Goal: Find specific fact: Find contact information

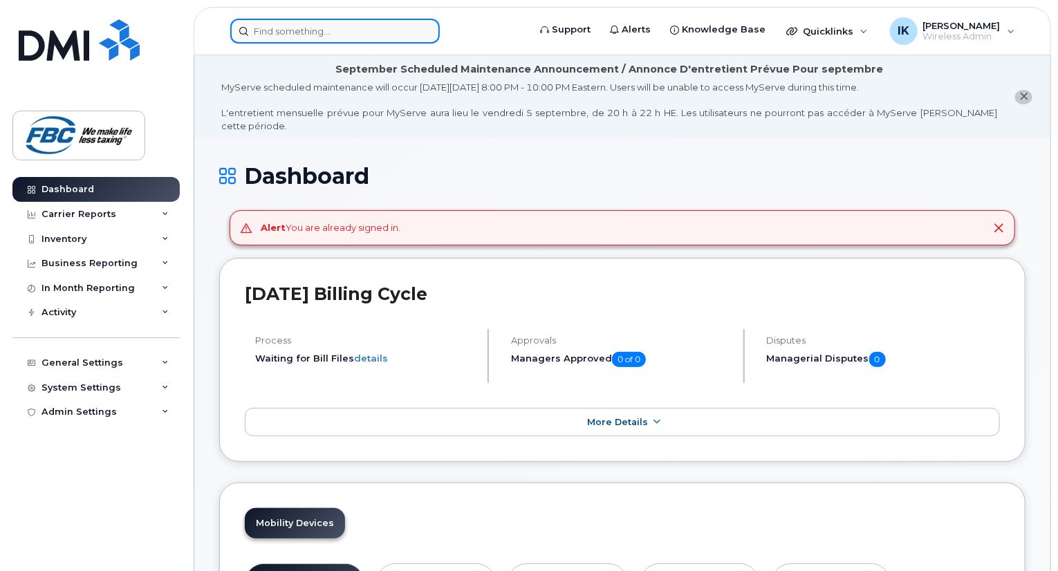
click at [346, 37] on input at bounding box center [334, 31] width 209 height 25
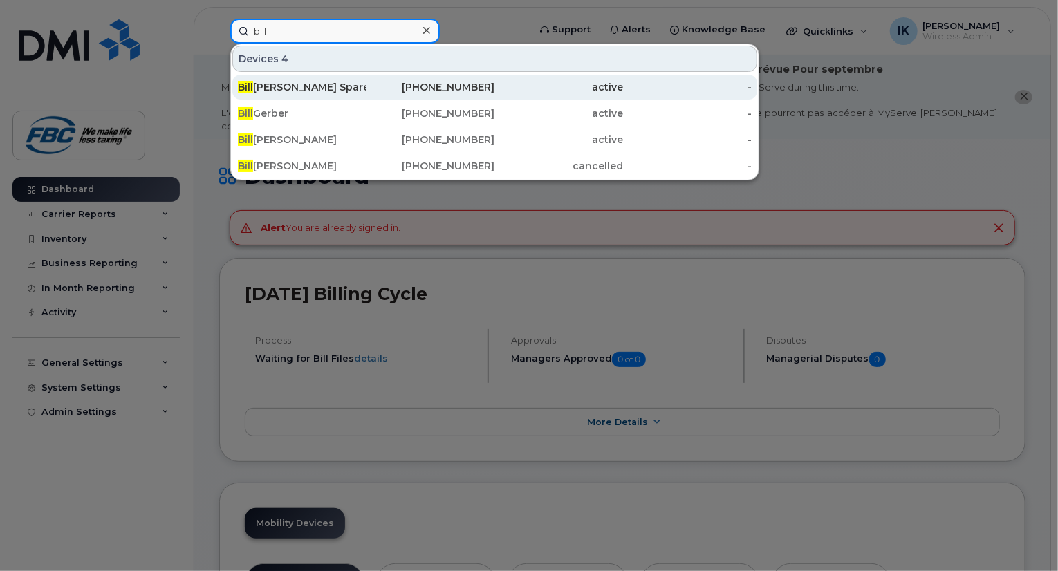
type input "bill"
click at [315, 85] on div "[PERSON_NAME] Spare" at bounding box center [302, 87] width 129 height 14
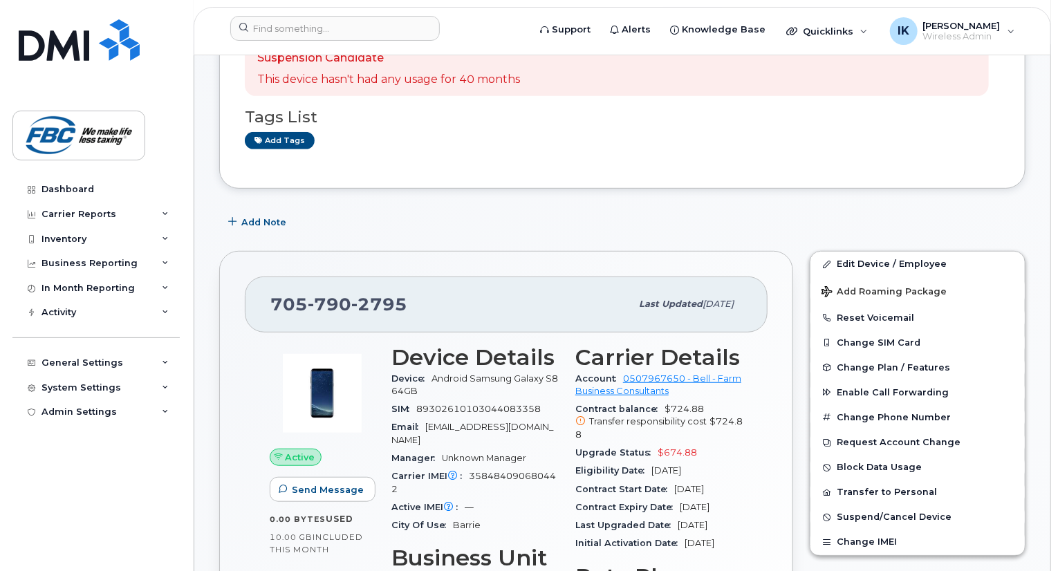
scroll to position [382, 0]
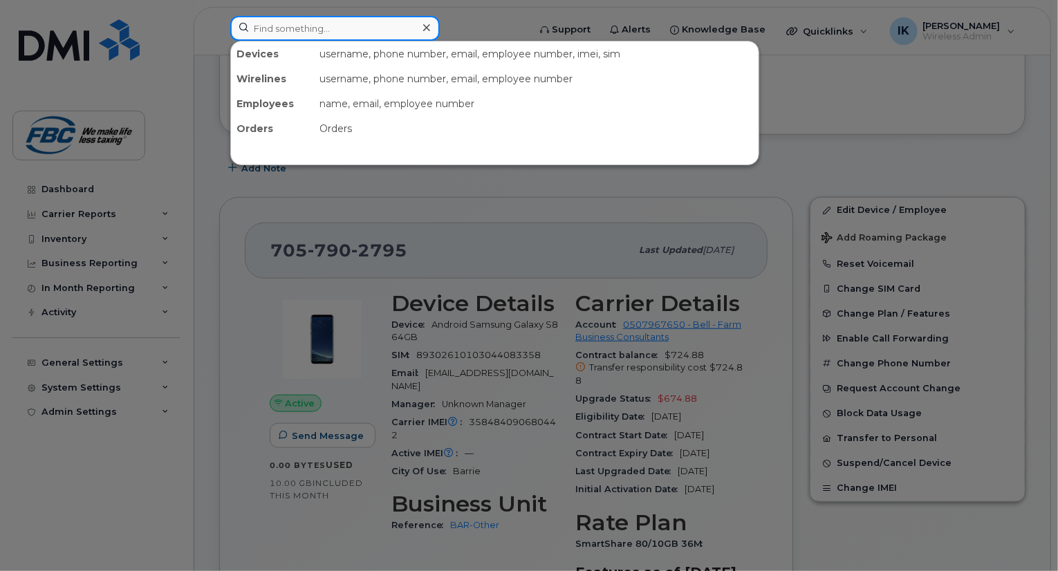
click at [400, 34] on input at bounding box center [334, 28] width 209 height 25
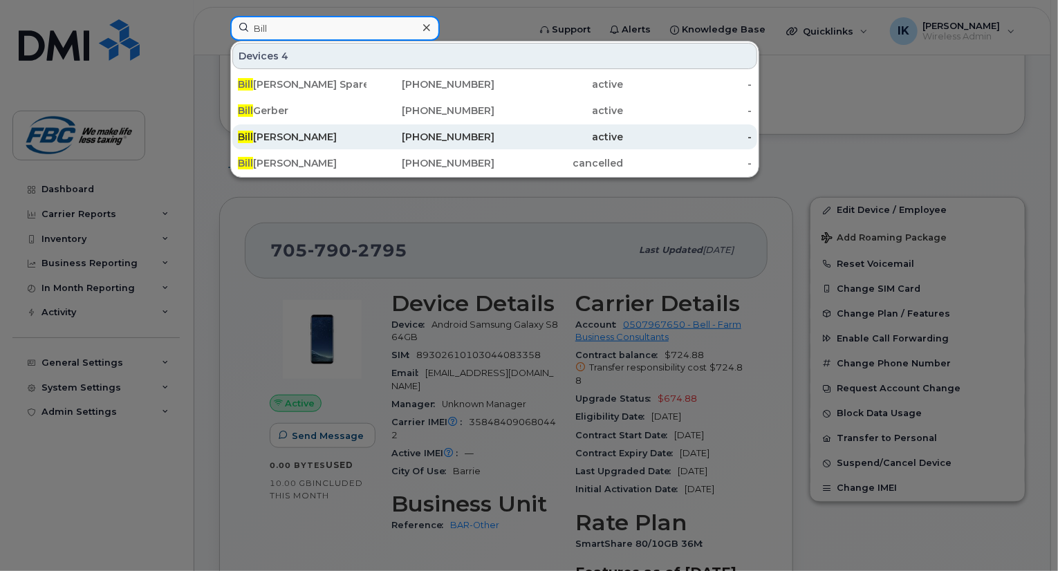
type input "Bill"
click at [283, 136] on div "[PERSON_NAME]" at bounding box center [302, 137] width 129 height 14
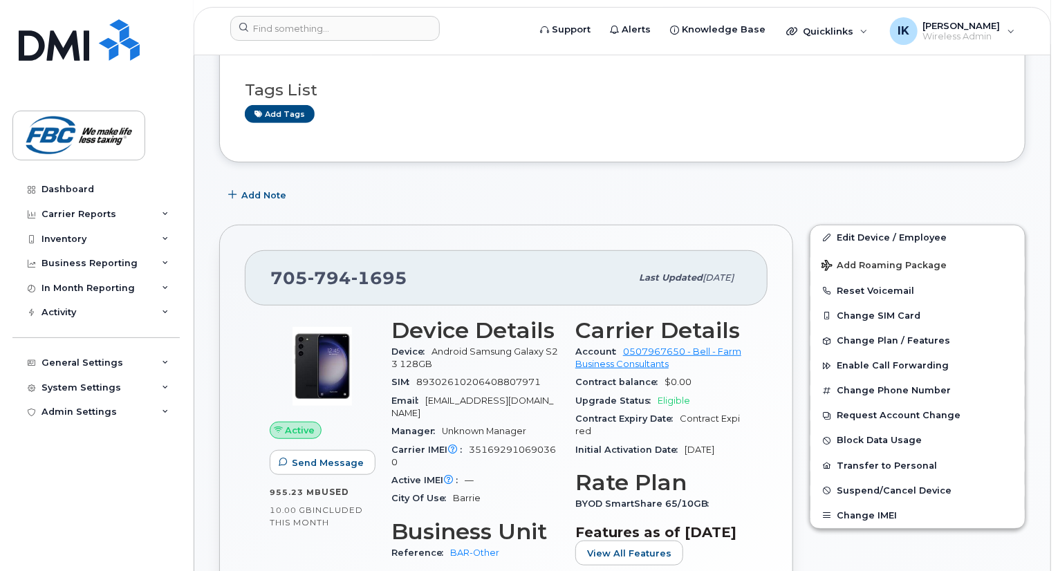
scroll to position [332, 0]
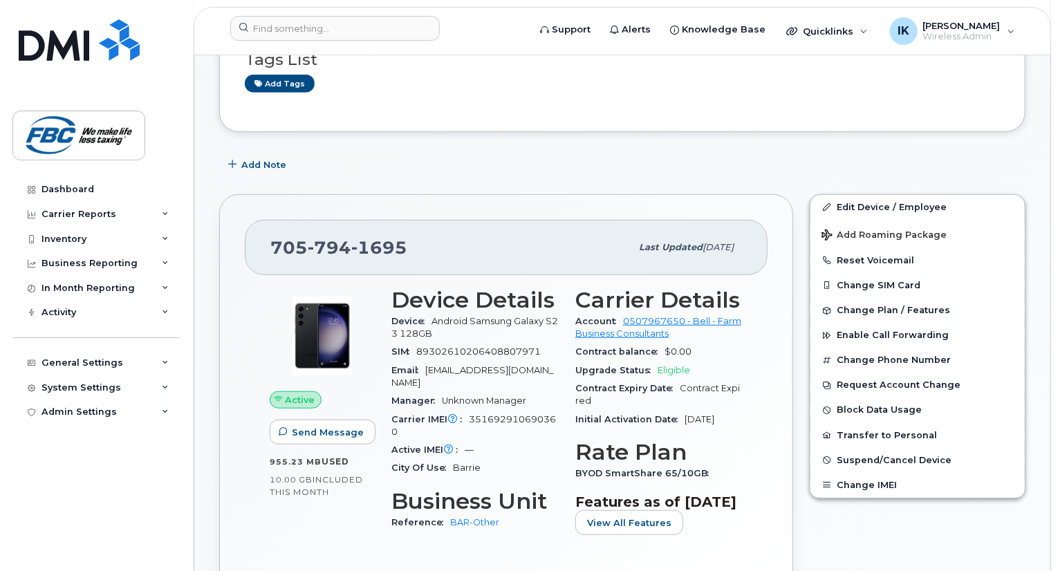
click at [390, 237] on span "1695" at bounding box center [379, 247] width 56 height 21
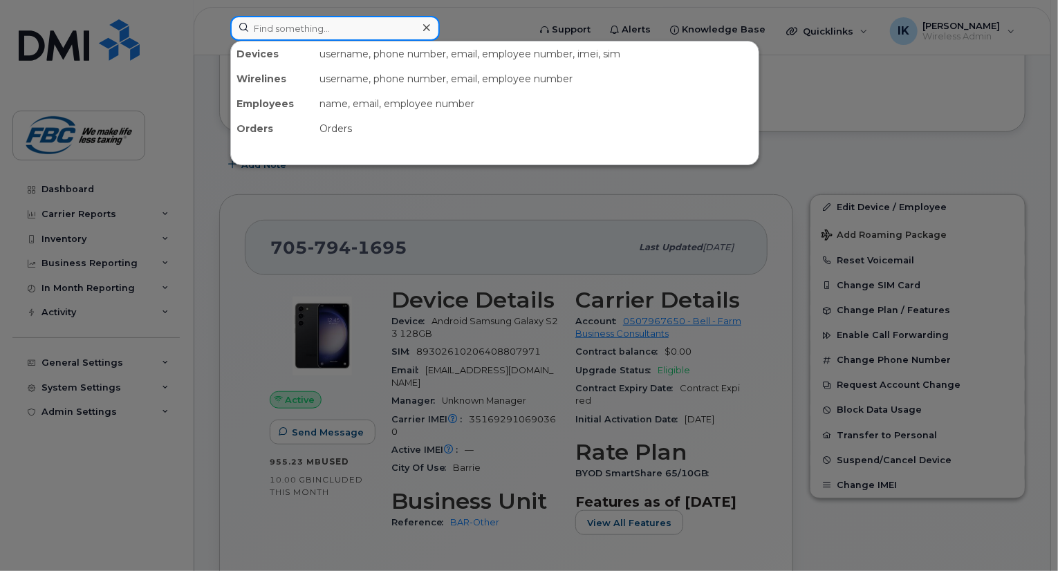
click at [414, 23] on input at bounding box center [334, 28] width 209 height 25
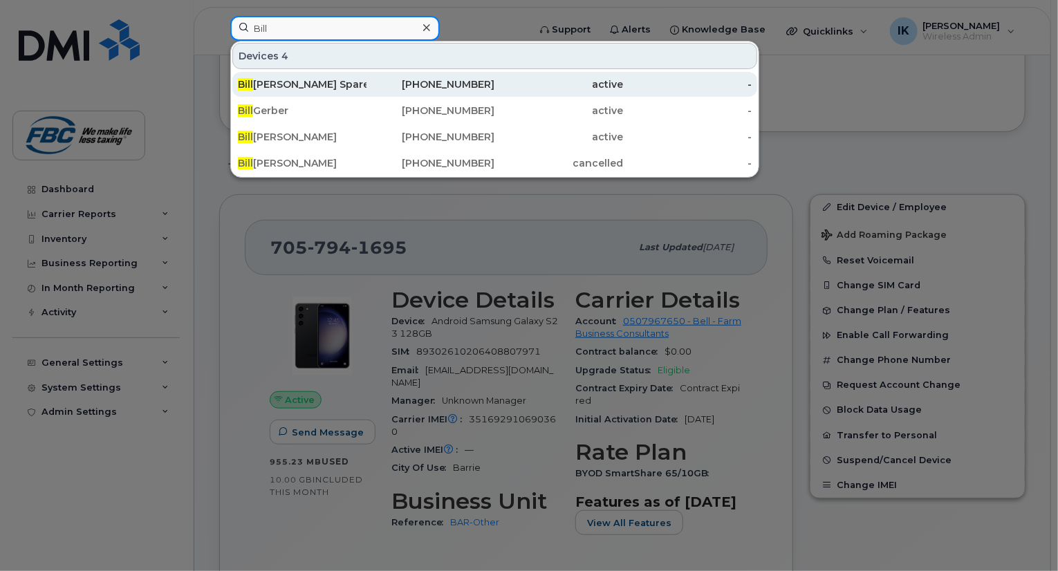
type input "Bill"
click at [288, 89] on div "Bill Armstrong Spare" at bounding box center [302, 84] width 129 height 14
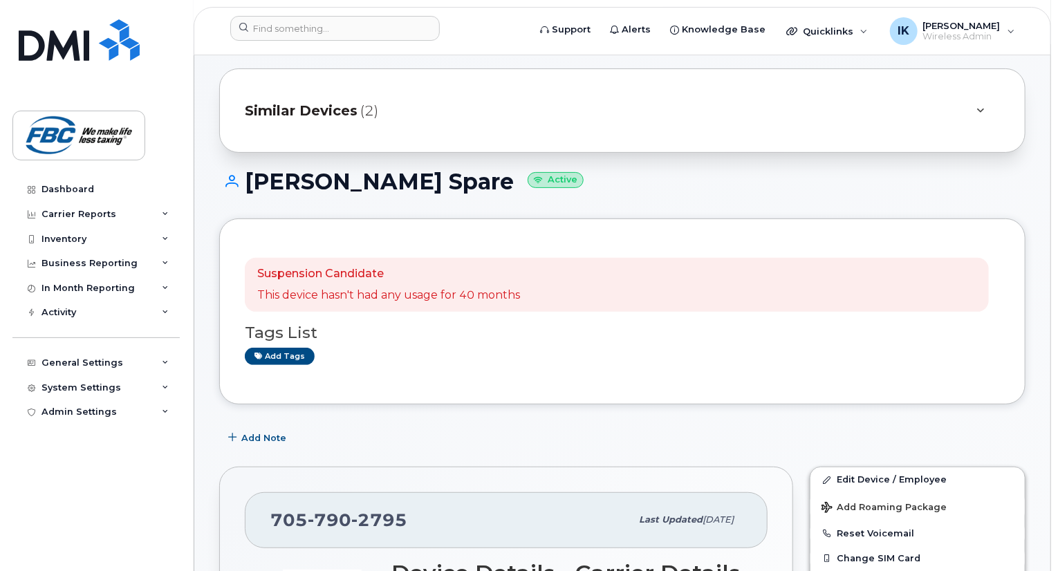
scroll to position [111, 0]
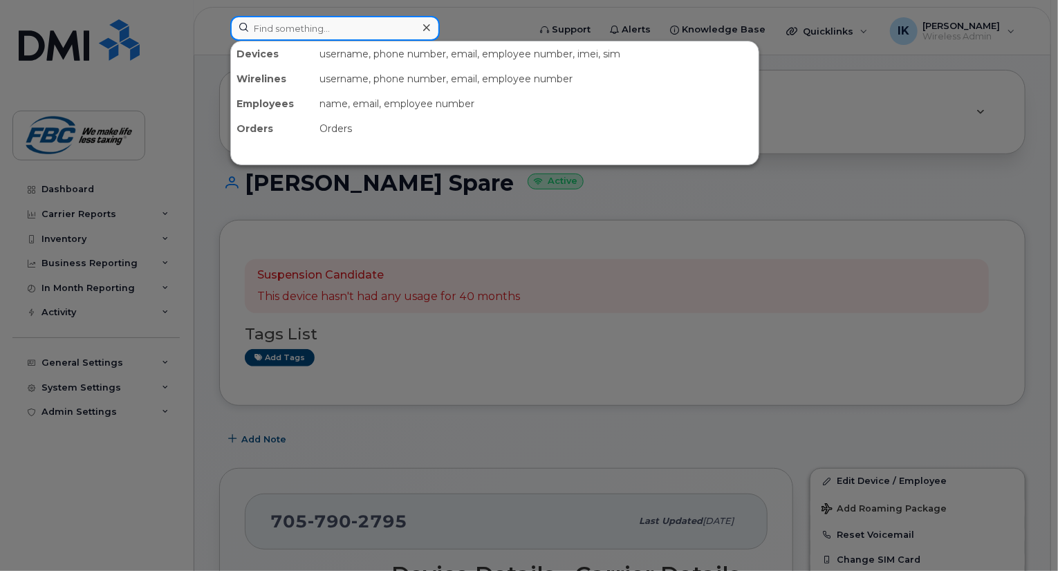
click at [314, 18] on input at bounding box center [334, 28] width 209 height 25
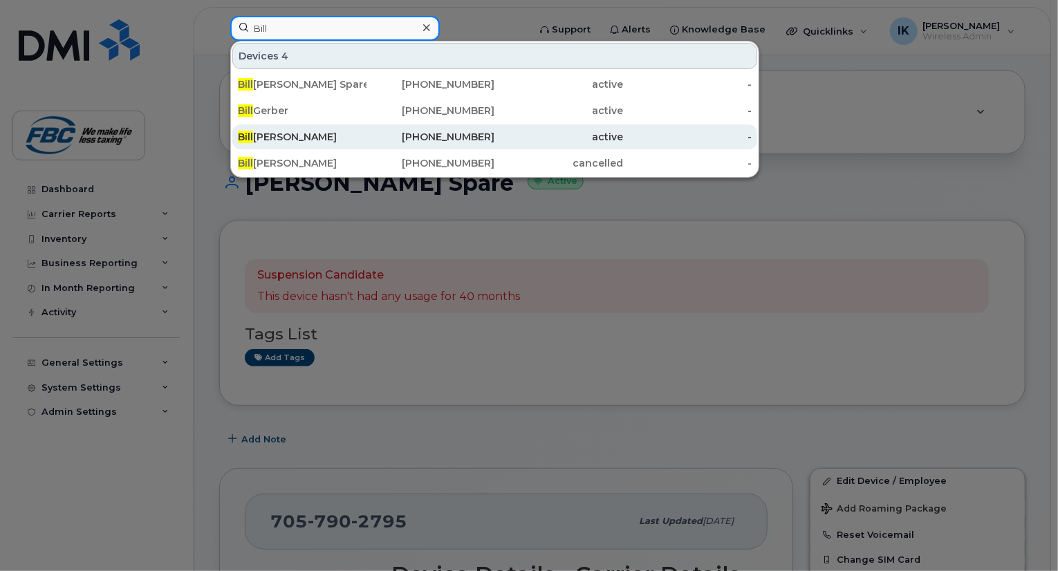
type input "Bill"
click at [271, 136] on div "Bill Armstrong" at bounding box center [302, 137] width 129 height 14
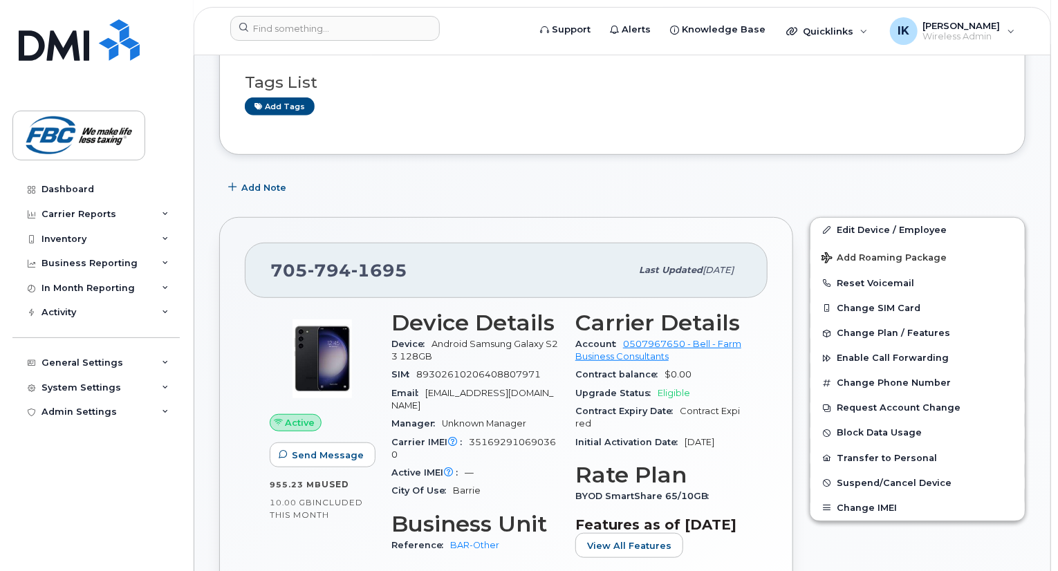
scroll to position [359, 0]
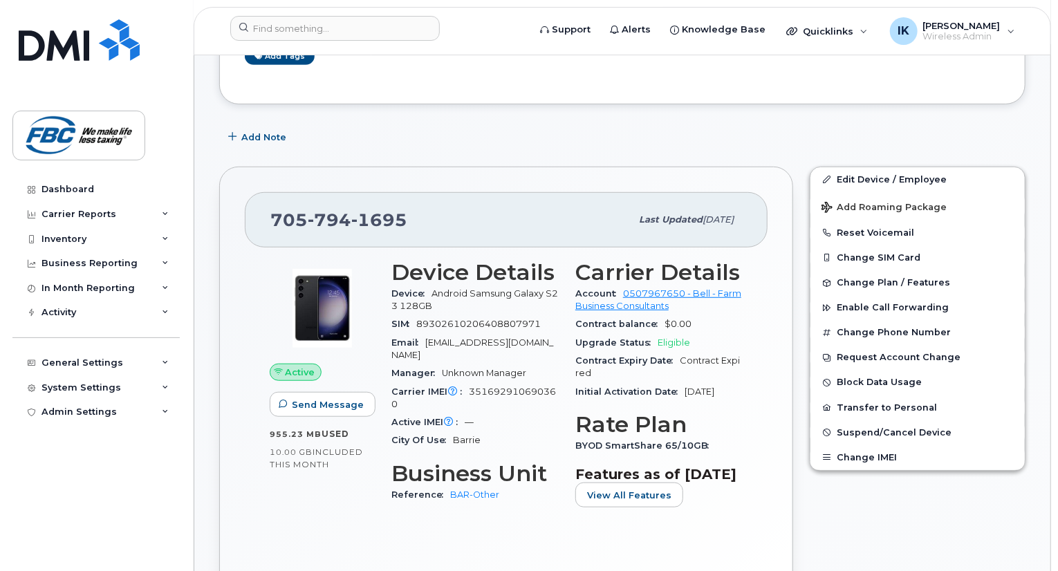
click at [358, 209] on span "1695" at bounding box center [379, 219] width 56 height 21
copy span "705 794 1695"
click at [428, 205] on div "705 794 1695" at bounding box center [450, 219] width 360 height 29
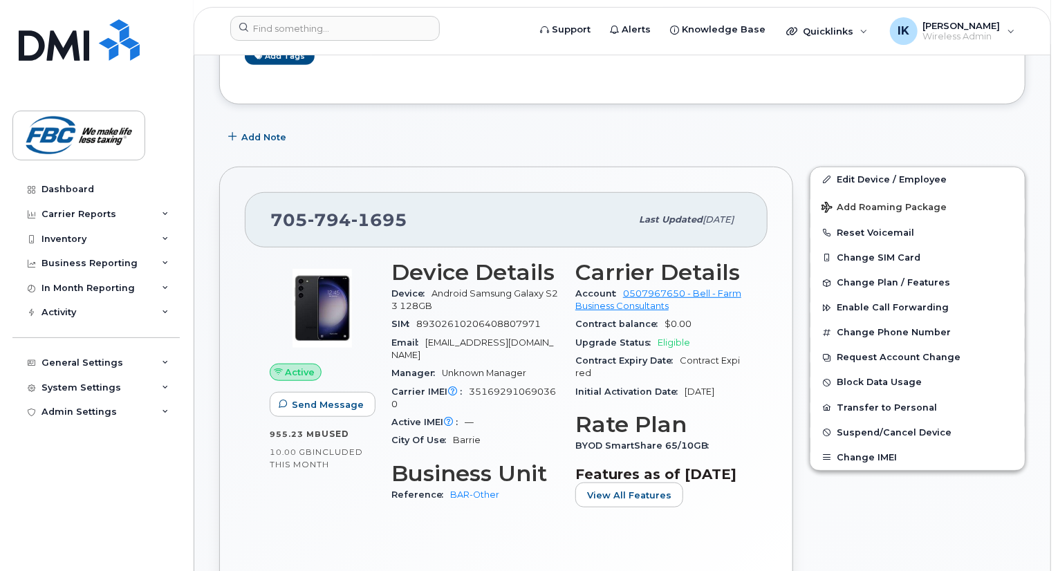
click at [428, 205] on div "705 794 1695" at bounding box center [450, 219] width 360 height 29
click at [421, 205] on div "705 794 1695" at bounding box center [450, 219] width 360 height 29
click at [515, 368] on span "Unknown Manager" at bounding box center [484, 373] width 84 height 10
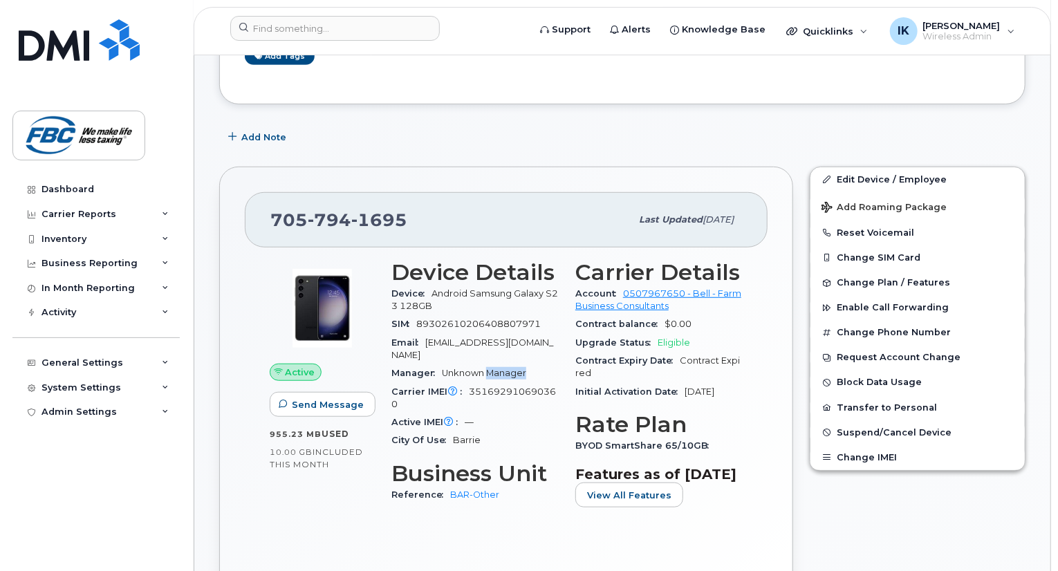
click at [515, 368] on span "Unknown Manager" at bounding box center [484, 373] width 84 height 10
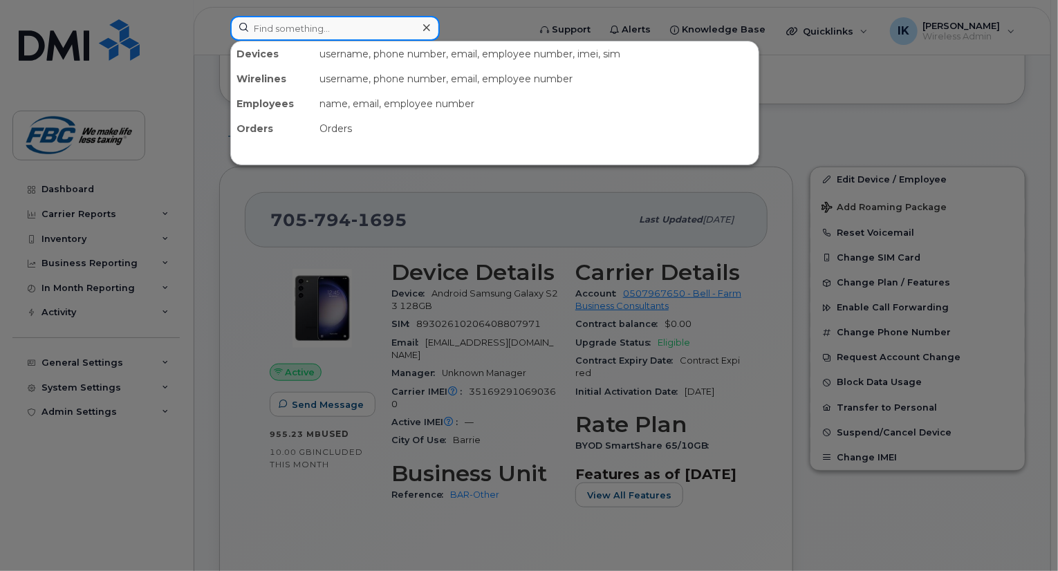
click at [402, 25] on input at bounding box center [334, 28] width 209 height 25
paste input "7057941695"
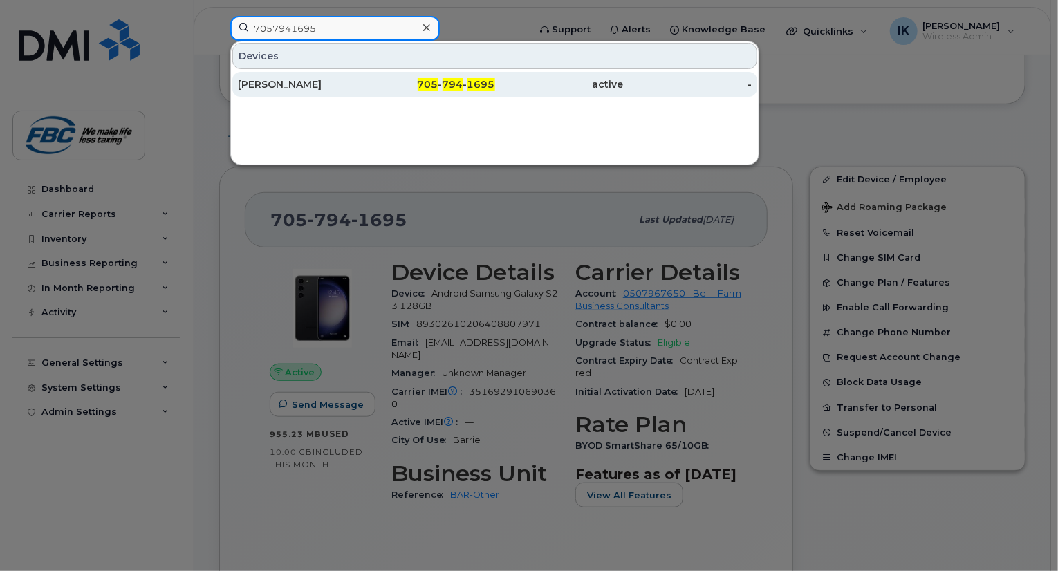
type input "7057941695"
click at [275, 82] on div "[PERSON_NAME]" at bounding box center [302, 84] width 129 height 14
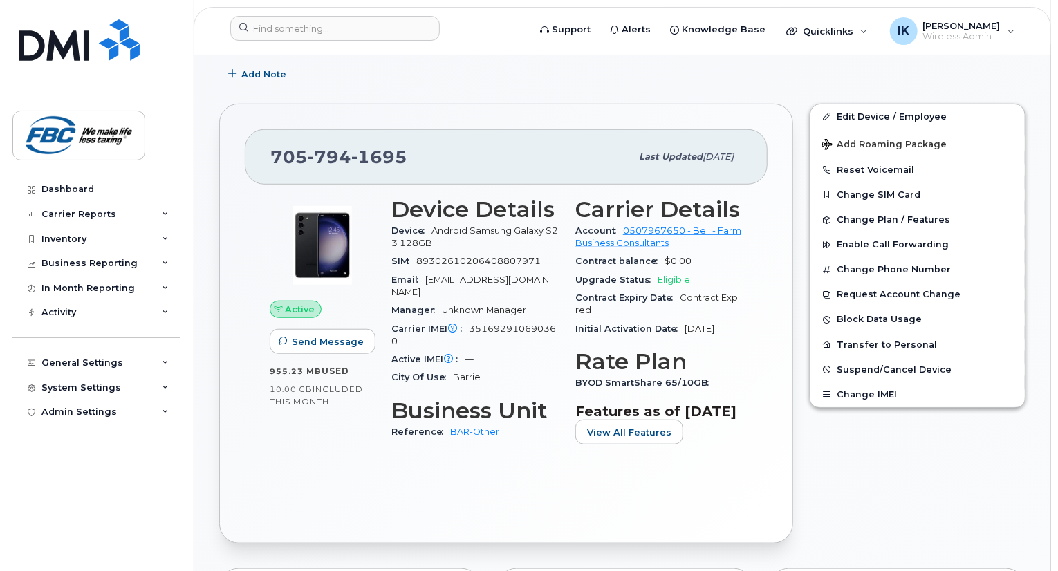
scroll to position [424, 0]
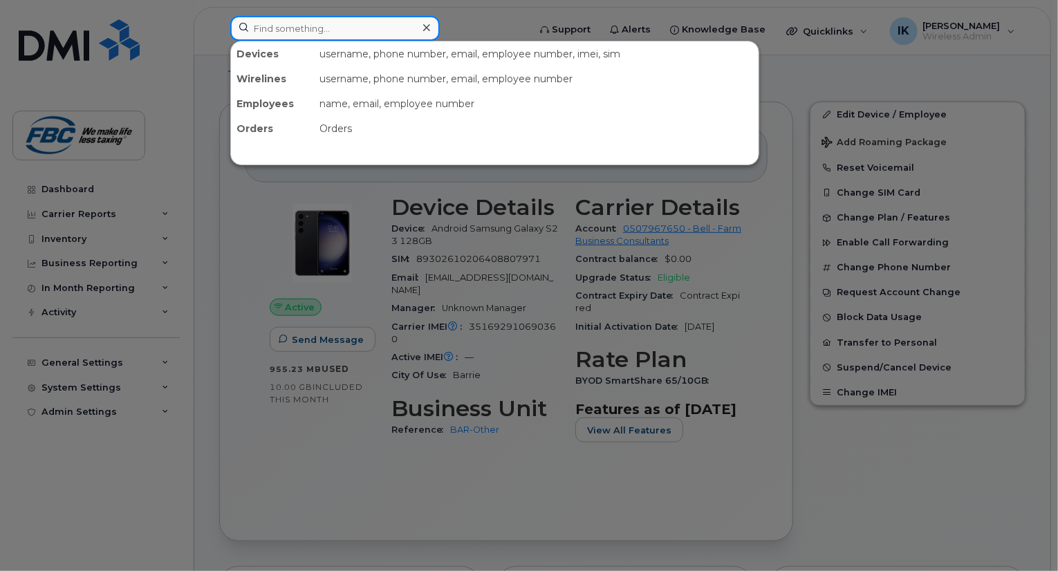
click at [358, 32] on input at bounding box center [334, 28] width 209 height 25
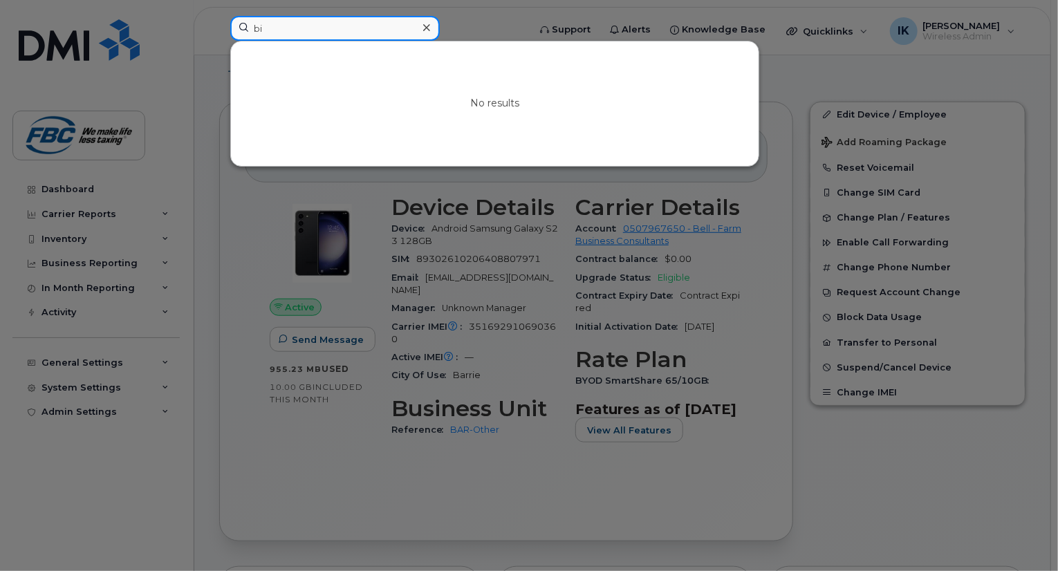
type input "b"
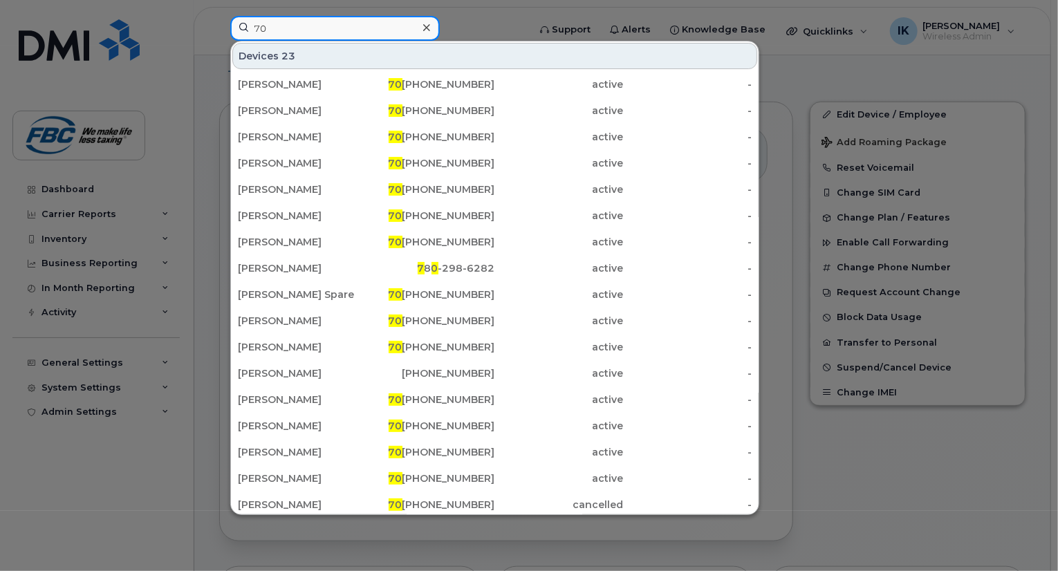
type input "7"
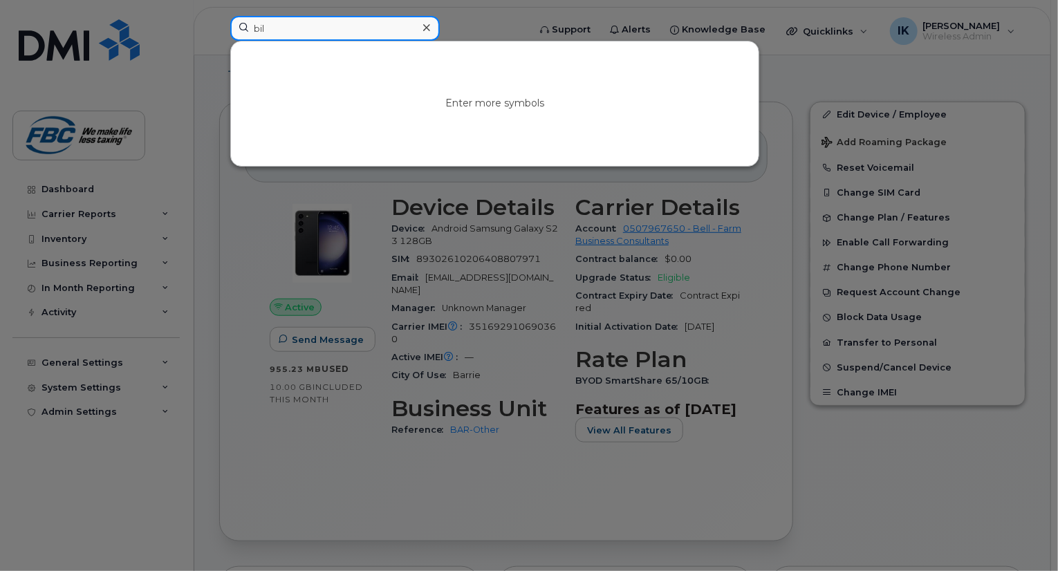
type input "bill"
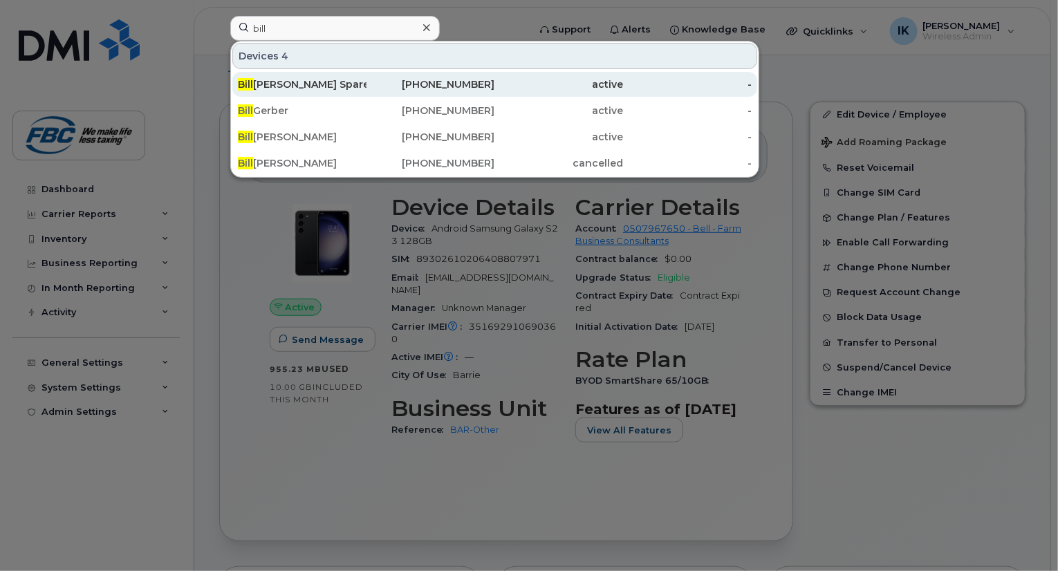
click at [276, 86] on div "[PERSON_NAME] Spare" at bounding box center [302, 84] width 129 height 14
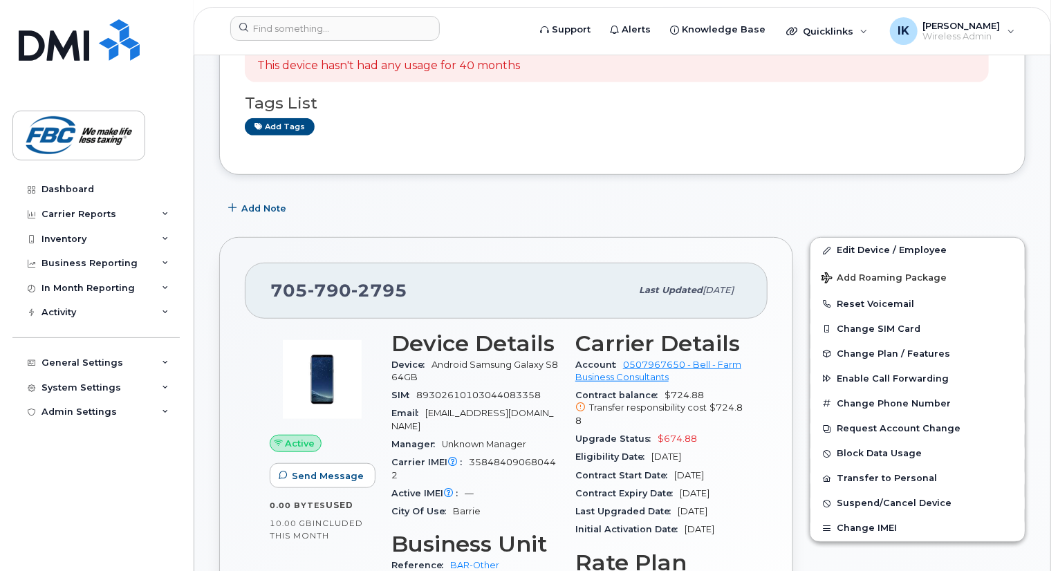
scroll to position [359, 0]
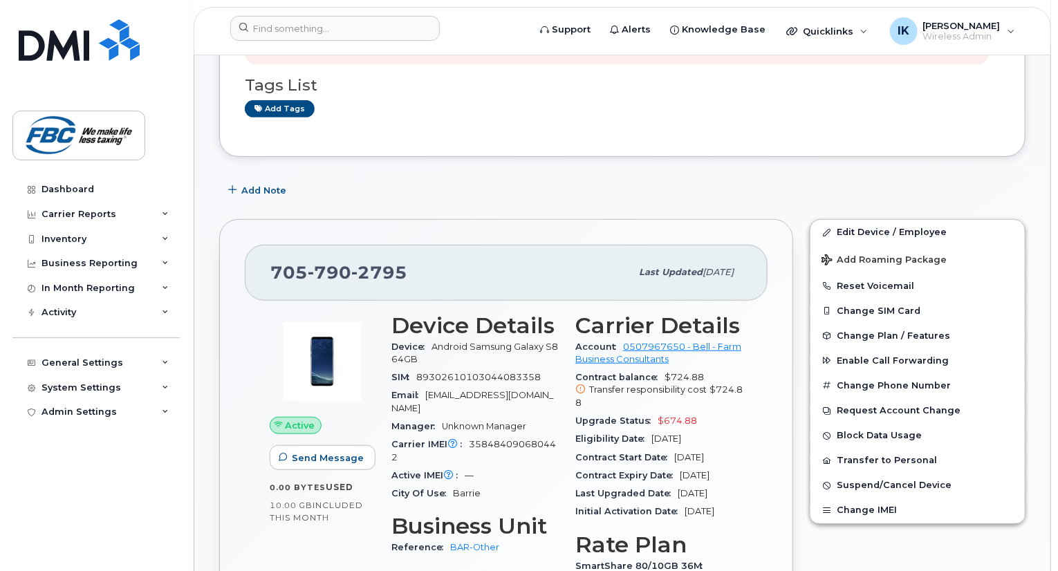
click at [413, 258] on div "[PHONE_NUMBER]" at bounding box center [450, 272] width 360 height 29
click at [413, 258] on div "705 790 2795" at bounding box center [450, 272] width 360 height 29
copy span "705 790 2795"
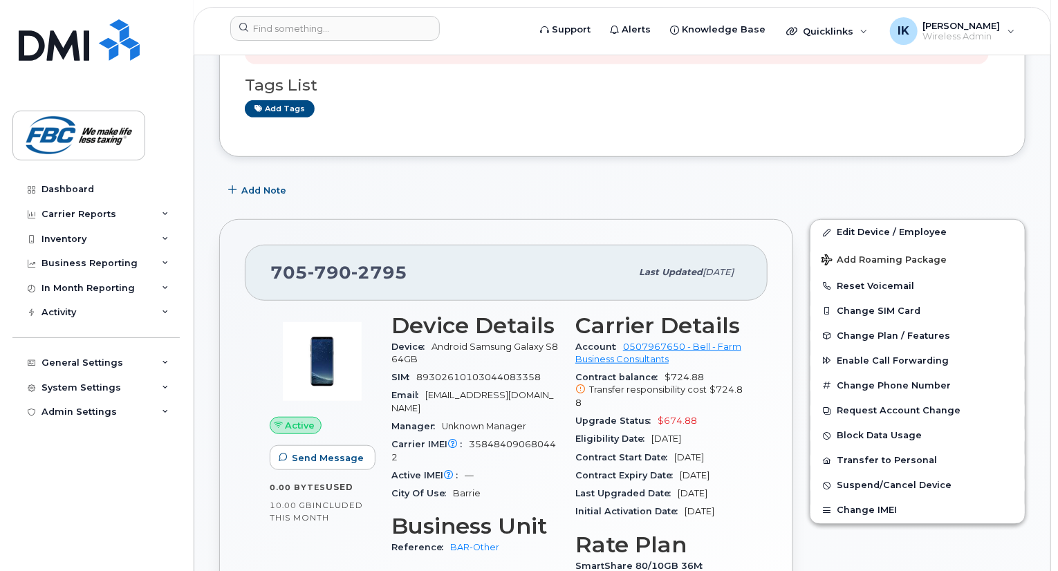
click at [655, 415] on span "Upgrade Status" at bounding box center [616, 420] width 82 height 10
click at [658, 415] on span "$674.88" at bounding box center [676, 420] width 39 height 10
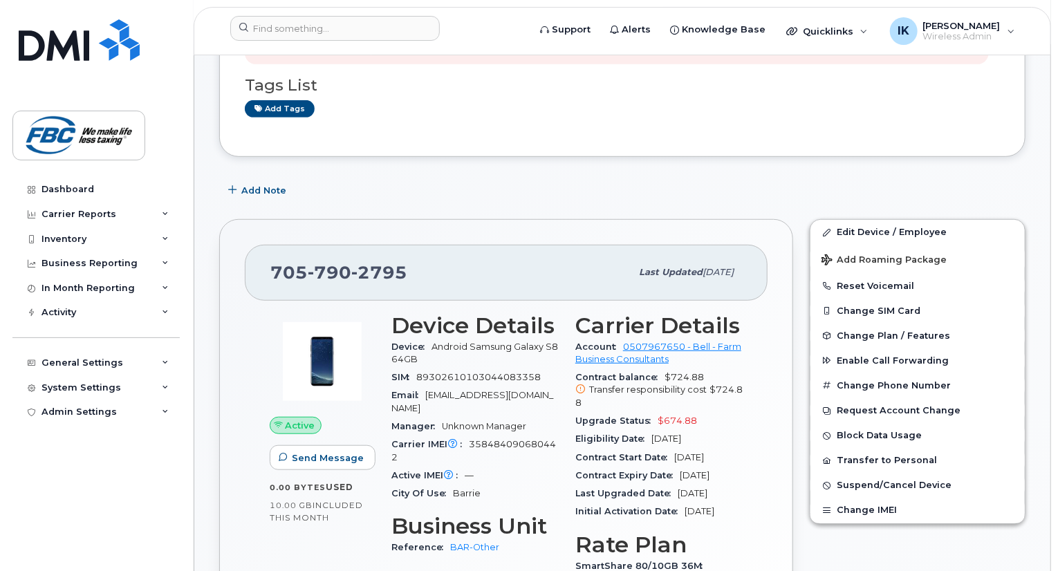
click at [357, 262] on span "2795" at bounding box center [379, 272] width 56 height 21
copy span "[PHONE_NUMBER]"
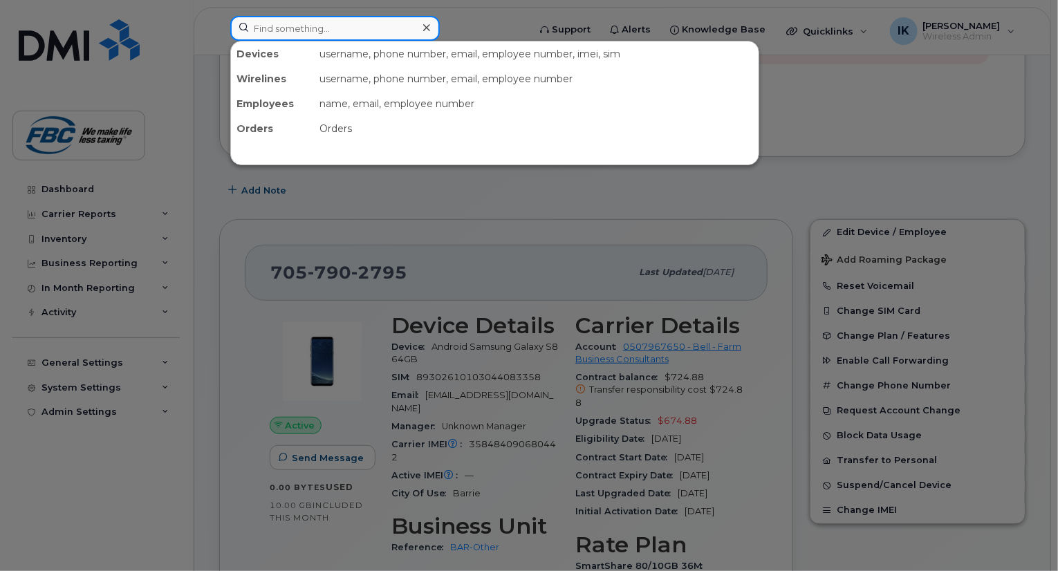
click at [332, 28] on input at bounding box center [334, 28] width 209 height 25
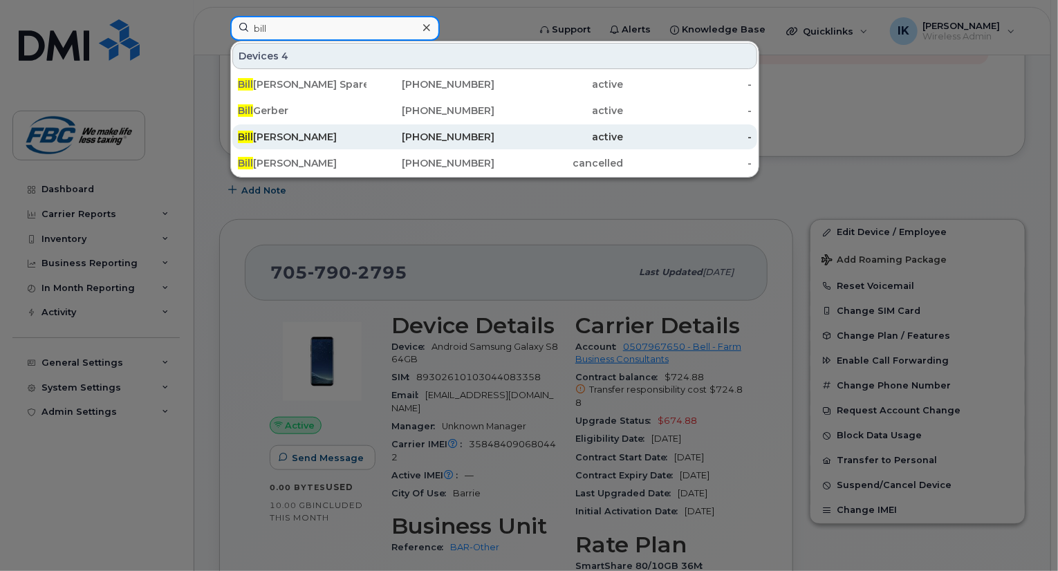
type input "bill"
click at [272, 128] on div "Bill Armstrong" at bounding box center [302, 136] width 129 height 25
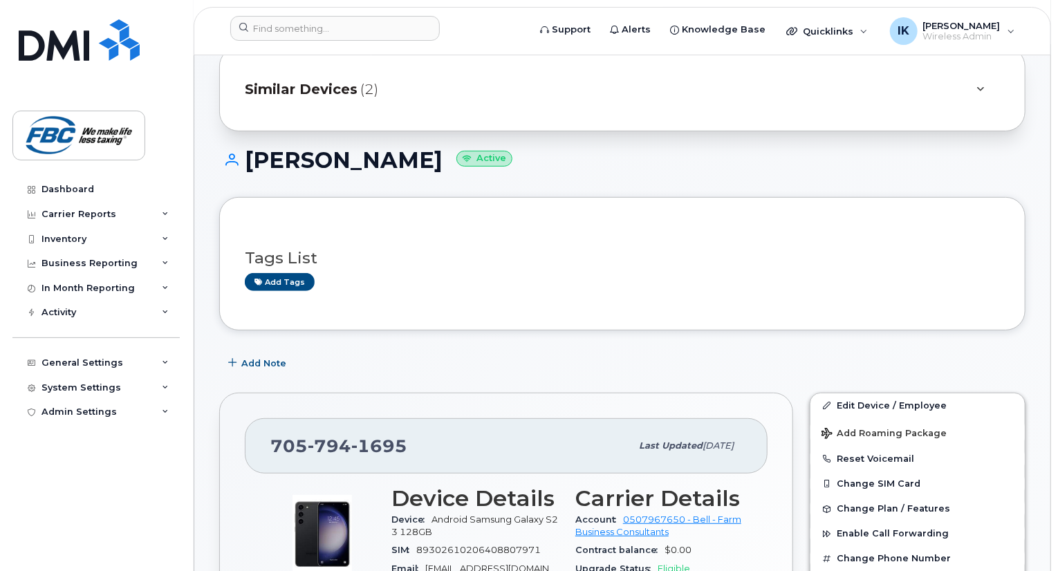
scroll to position [221, 0]
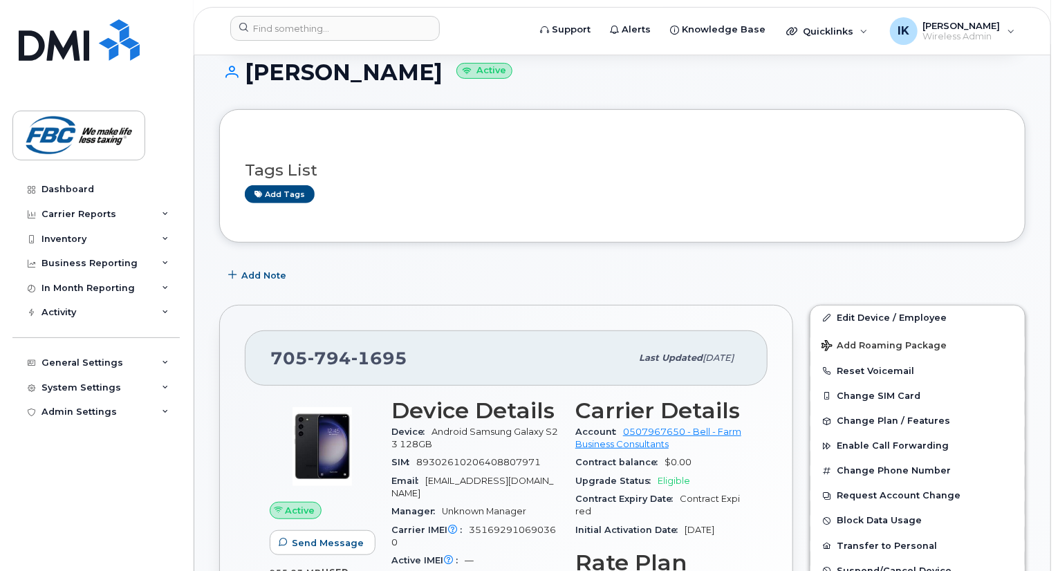
click at [323, 348] on span "794" at bounding box center [330, 358] width 44 height 21
copy span "[PHONE_NUMBER]"
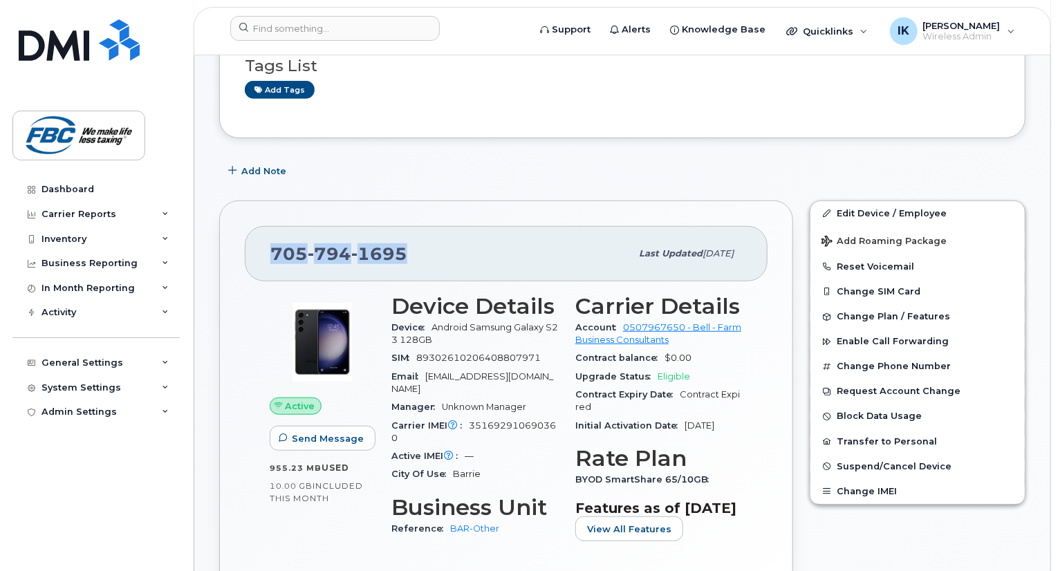
scroll to position [304, 0]
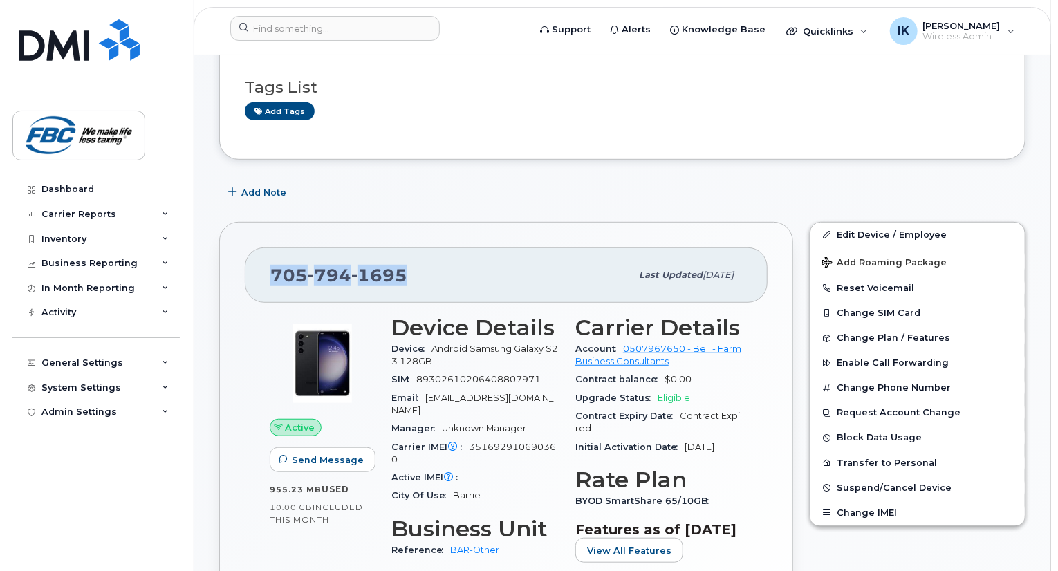
click at [353, 261] on div "[PHONE_NUMBER]" at bounding box center [450, 275] width 360 height 29
click at [402, 265] on span "1695" at bounding box center [379, 275] width 56 height 21
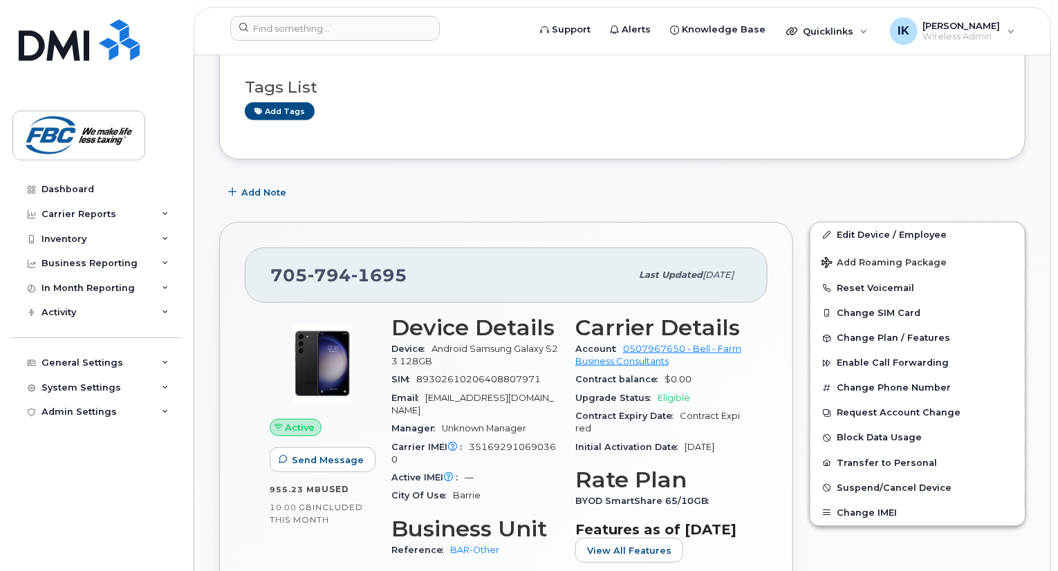
click at [402, 265] on span "1695" at bounding box center [379, 275] width 56 height 21
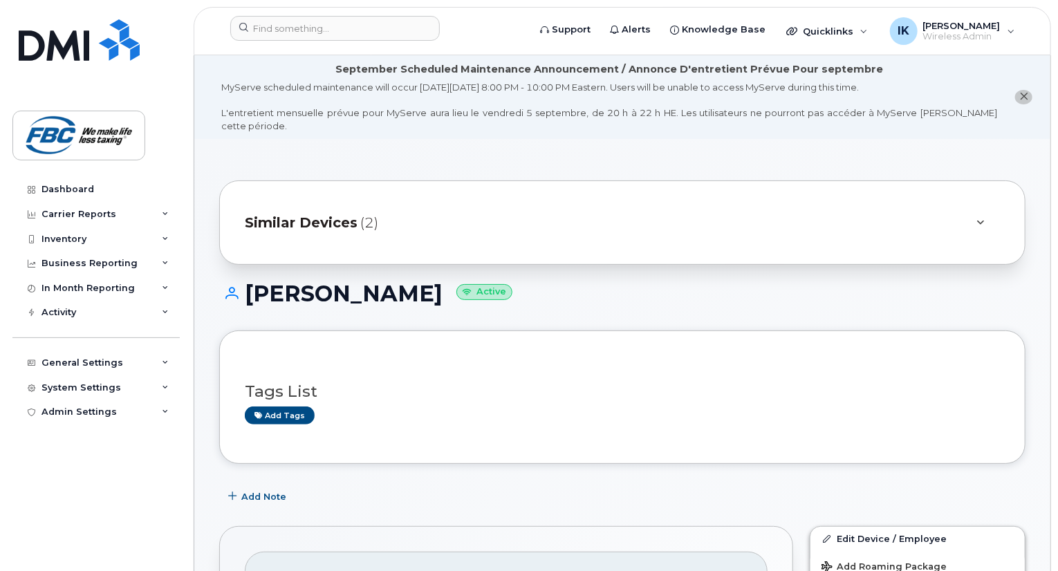
click at [412, 330] on div "Tags List Add tags" at bounding box center [622, 396] width 806 height 133
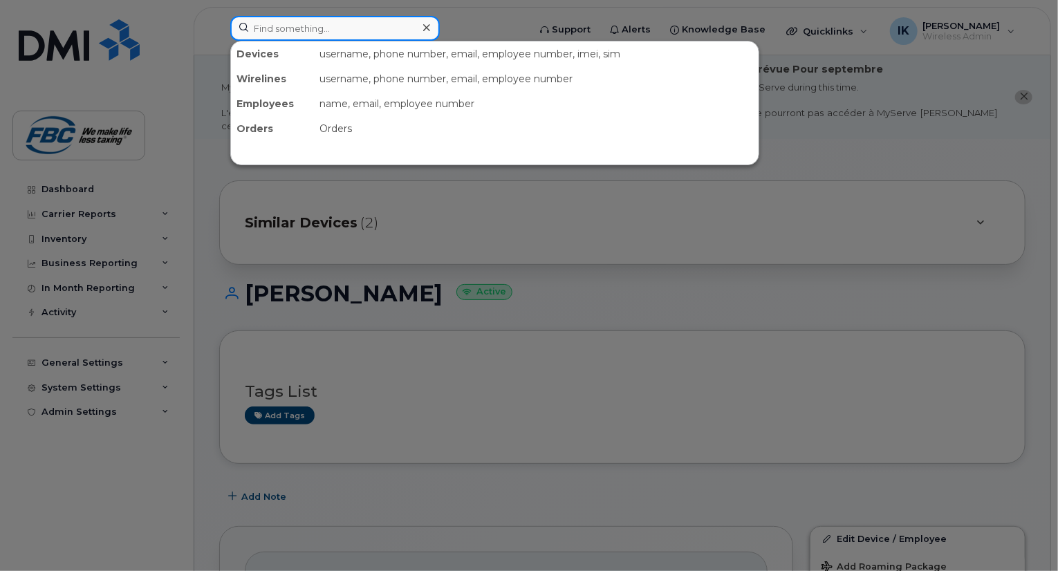
click at [335, 22] on input at bounding box center [334, 28] width 209 height 25
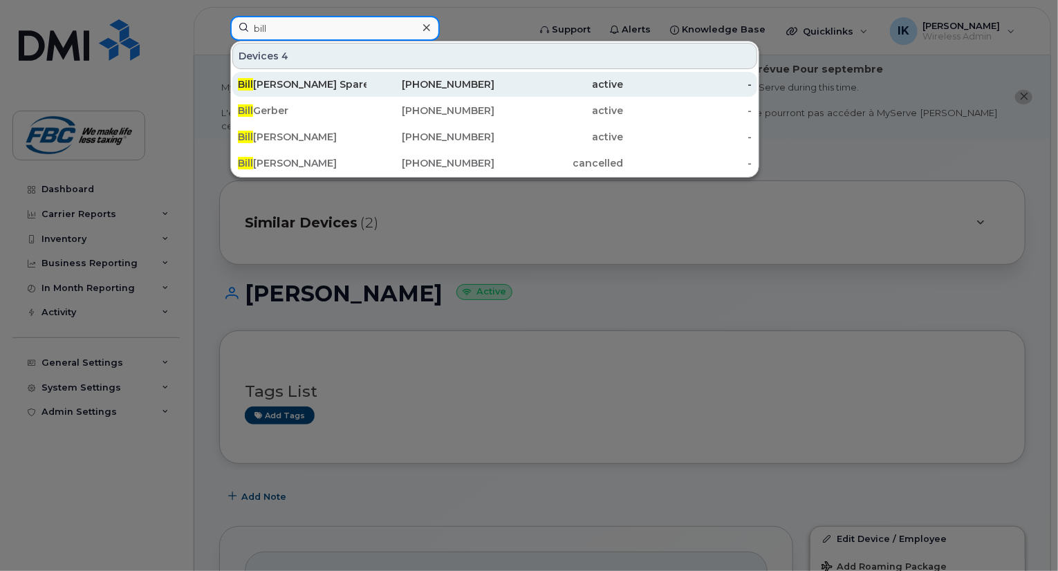
type input "bill"
click at [301, 86] on div "Bill Armstrong Spare" at bounding box center [302, 84] width 129 height 14
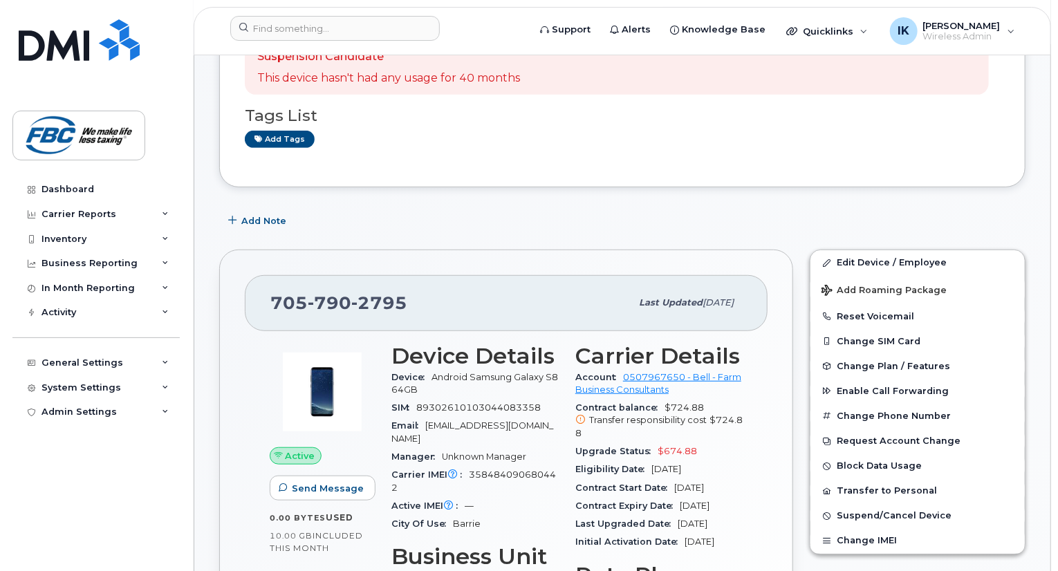
scroll to position [332, 0]
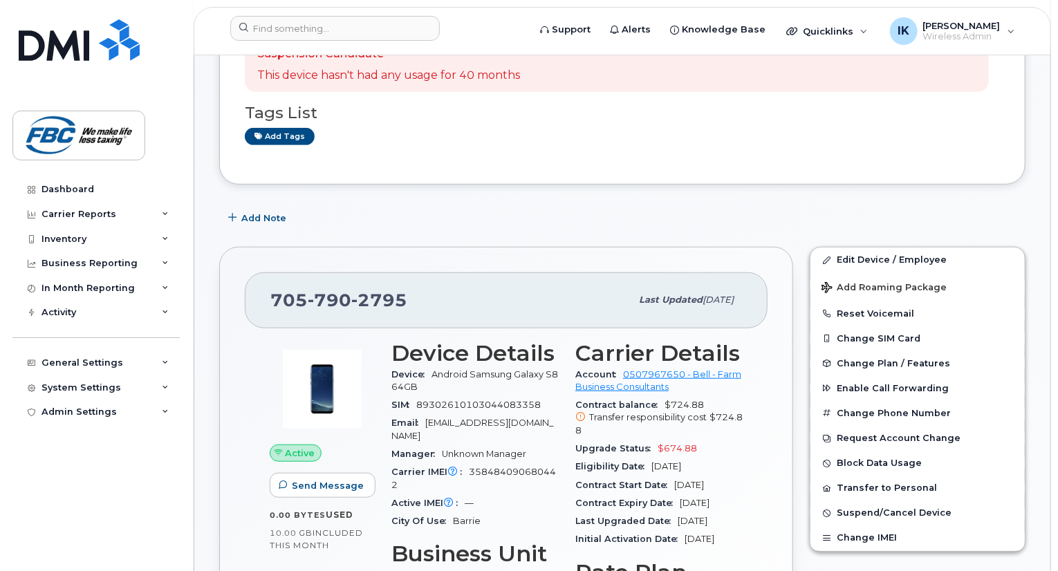
click at [393, 290] on span "2795" at bounding box center [379, 300] width 56 height 21
copy span "[PHONE_NUMBER]"
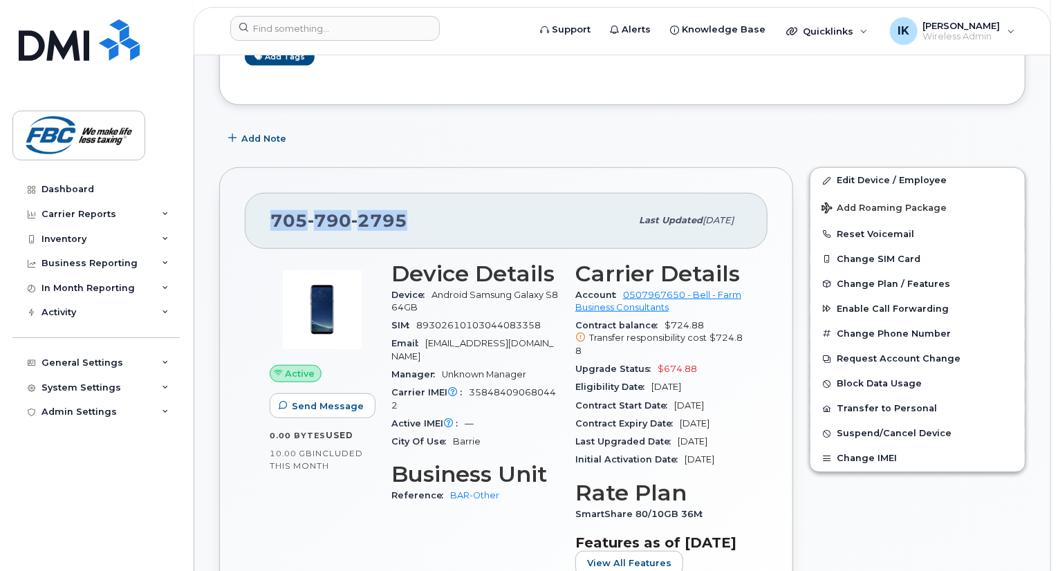
scroll to position [415, 0]
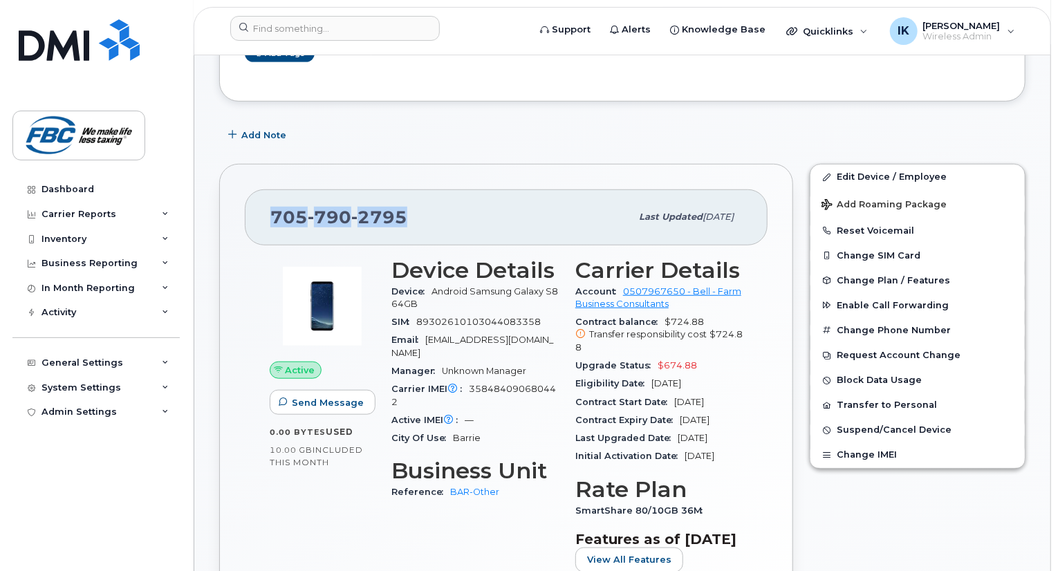
click at [278, 207] on span "[PHONE_NUMBER]" at bounding box center [338, 217] width 137 height 21
